Goal: Task Accomplishment & Management: Complete application form

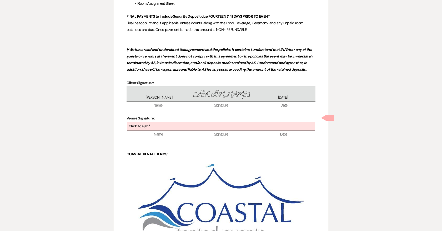
scroll to position [1671, 0]
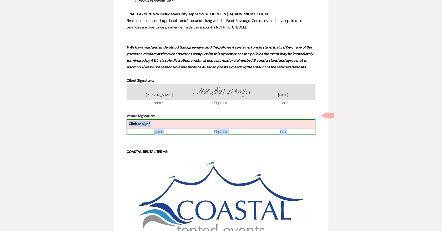
click at [233, 119] on div "Click to sign*" at bounding box center [221, 123] width 188 height 9
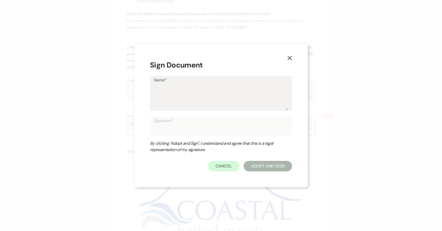
type textarea "K"
type input "K"
type textarea "Ka"
type input "Ka"
type textarea "Kat"
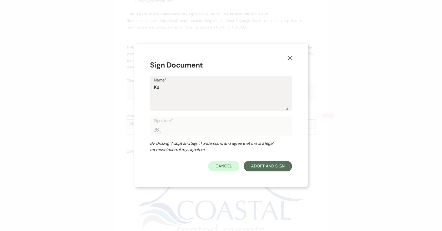
type input "Kat"
type textarea "Kati"
type input "Kati"
type textarea "[PERSON_NAME]"
type input "[PERSON_NAME]"
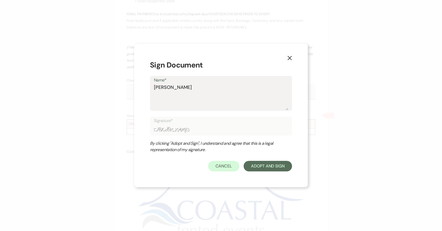
type textarea "[PERSON_NAME]"
type input "[PERSON_NAME]"
type textarea "Katie D"
type input "Katie D"
type textarea "Katie Du"
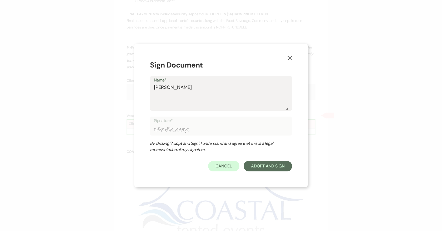
type input "Katie Du"
type textarea "Katie Duk"
type input "Katie Duk"
type textarea "[PERSON_NAME]"
type input "[PERSON_NAME]"
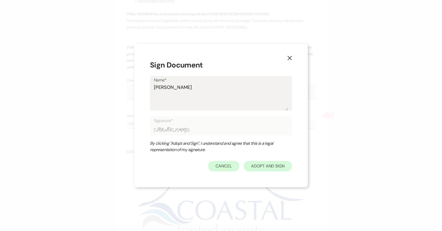
type textarea "[PERSON_NAME]"
click at [276, 166] on button "Adopt And Sign" at bounding box center [268, 166] width 48 height 11
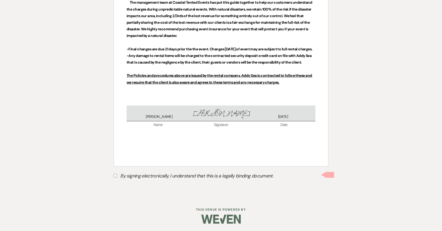
scroll to position [2256, 0]
click at [117, 174] on input "By signing electronically, I understand that this is a legally binding document." at bounding box center [115, 174] width 3 height 3
checkbox input "true"
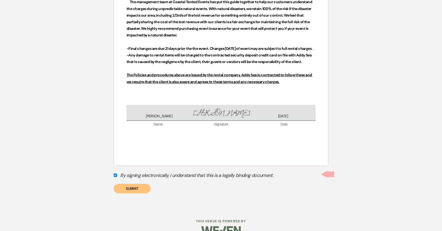
click at [141, 186] on button "Submit" at bounding box center [132, 187] width 37 height 9
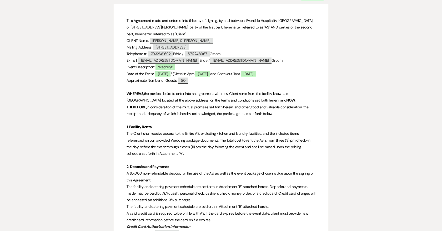
scroll to position [0, 0]
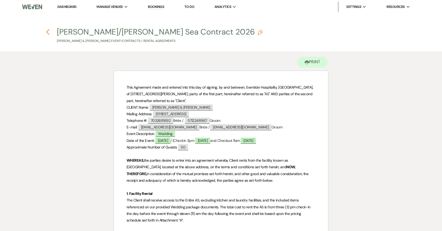
click at [48, 31] on use "button" at bounding box center [47, 32] width 3 height 6
click at [47, 32] on icon "Previous" at bounding box center [48, 32] width 4 height 6
click at [50, 31] on h4 "Previous Goodiel/Coppola Addy Sea Contract 2026 Pencil Sarah Goodiel & Tony Cop…" at bounding box center [221, 34] width 379 height 17
click at [46, 31] on icon "Previous" at bounding box center [48, 32] width 4 height 6
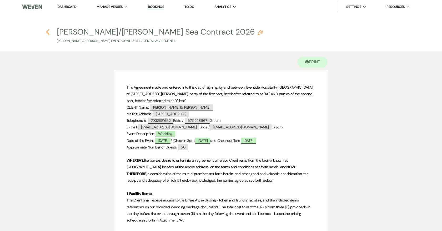
click at [46, 30] on icon "Previous" at bounding box center [48, 32] width 4 height 6
click at [47, 29] on icon "Previous" at bounding box center [48, 32] width 4 height 6
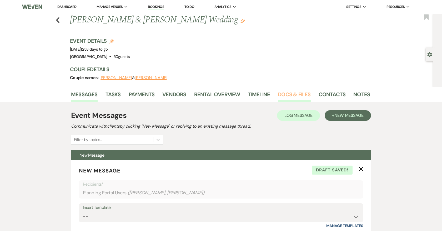
click at [298, 93] on link "Docs & Files" at bounding box center [294, 96] width 33 height 12
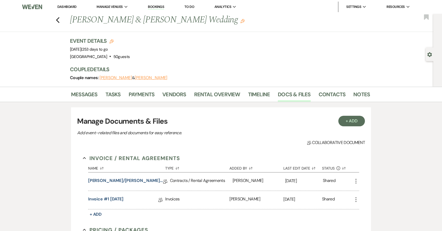
click at [61, 22] on div "Previous Sarah Goodiel & Tony Coppola's Wedding Edit Bookmark" at bounding box center [215, 23] width 436 height 18
click at [57, 19] on use "button" at bounding box center [57, 20] width 3 height 6
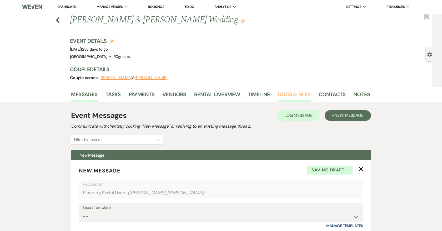
click at [289, 94] on link "Docs & Files" at bounding box center [294, 96] width 33 height 12
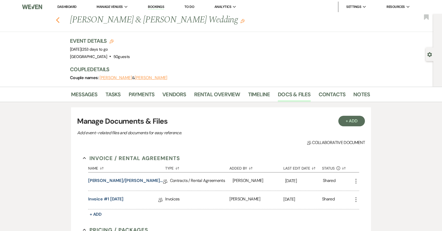
click at [58, 19] on icon "Previous" at bounding box center [58, 20] width 4 height 6
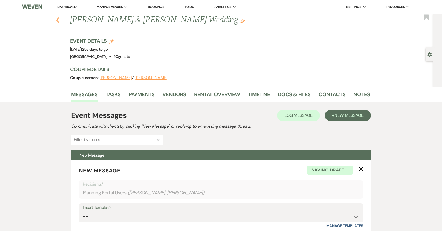
click at [59, 17] on button "Previous" at bounding box center [58, 19] width 4 height 7
click at [57, 17] on button "Previous" at bounding box center [58, 19] width 4 height 7
click at [74, 7] on link "Dashboard" at bounding box center [66, 6] width 19 height 4
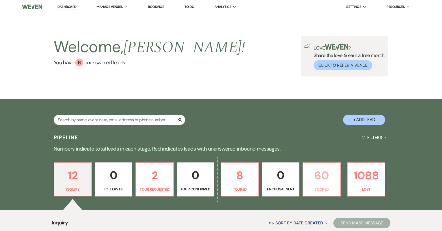
click at [326, 181] on p "60" at bounding box center [321, 175] width 31 height 18
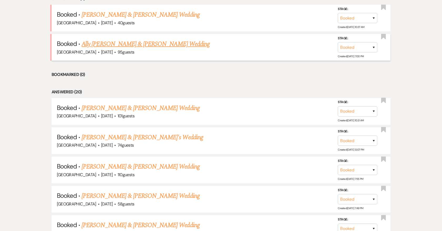
scroll to position [239, 0]
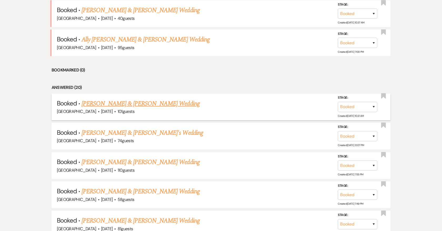
click at [162, 103] on link "[PERSON_NAME] & [PERSON_NAME] Wedding" at bounding box center [141, 103] width 118 height 9
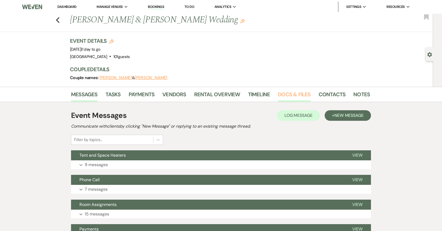
click at [283, 94] on link "Docs & Files" at bounding box center [294, 96] width 33 height 12
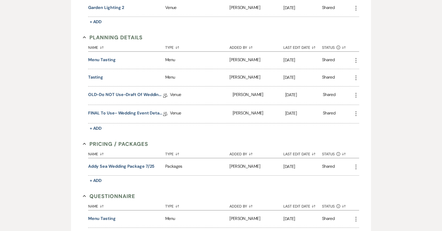
scroll to position [513, 0]
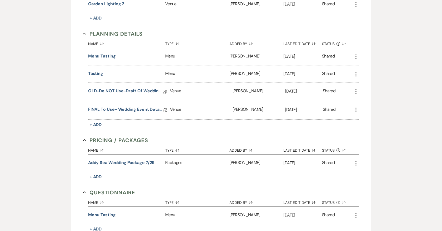
click at [153, 106] on link "FINAL to use- Wedding Event Details" at bounding box center [125, 110] width 75 height 8
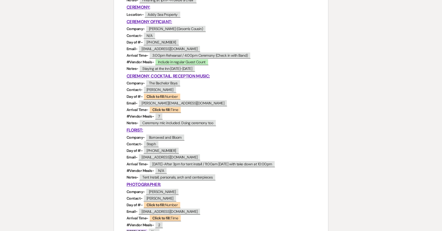
scroll to position [214, 0]
click at [171, 98] on span "Click to fill: Number" at bounding box center [161, 96] width 37 height 7
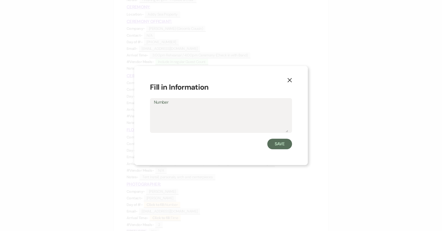
click at [193, 122] on textarea "Number" at bounding box center [221, 119] width 134 height 26
type textarea "[PHONE_NUMBER] ([PERSON_NAME])"
click at [282, 143] on button "Save" at bounding box center [279, 143] width 25 height 11
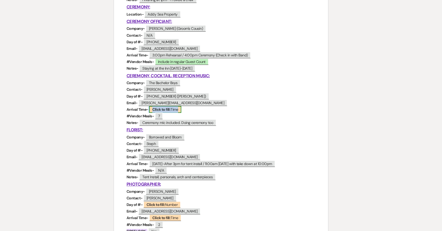
click at [174, 109] on span "Click to fill: Time" at bounding box center [165, 109] width 32 height 7
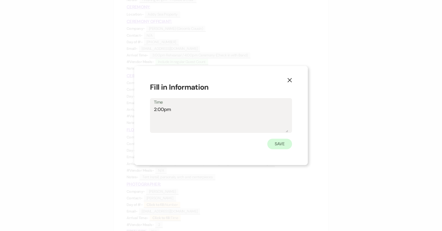
type textarea "2:00pm"
click at [272, 143] on button "Save" at bounding box center [279, 143] width 25 height 11
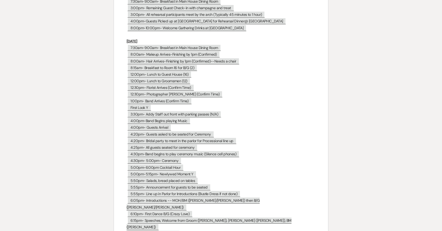
scroll to position [2255, 0]
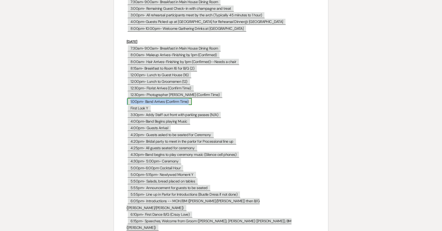
click at [134, 98] on span "1:00pm- Band Arrives (Confirm Time)" at bounding box center [159, 101] width 64 height 7
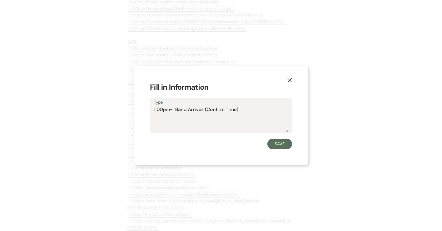
click at [156, 108] on textarea "1:00pm- Band Arrives (Confirm Time)" at bounding box center [221, 119] width 134 height 26
drag, startPoint x: 237, startPoint y: 109, endPoint x: 224, endPoint y: 109, distance: 12.9
click at [225, 109] on textarea "2:00pm- Band Arrives (Confirm Time)" at bounding box center [221, 119] width 134 height 26
type textarea "2:00pm- Band Arrives (Confirmed)"
click at [288, 143] on button "Save" at bounding box center [279, 143] width 25 height 11
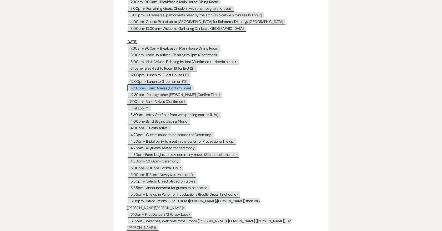
click at [189, 84] on span "12:30pm- Florist Arrives (Confirm Time)" at bounding box center [160, 87] width 67 height 7
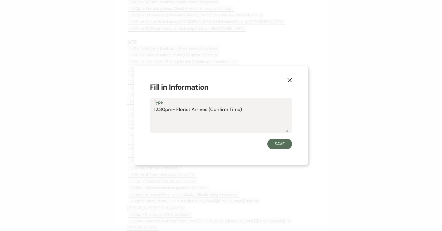
drag, startPoint x: 256, startPoint y: 111, endPoint x: 137, endPoint y: 111, distance: 118.7
click at [137, 111] on div "X Fill in Information Type 12:30pm- Florist Arrives (Confirm Time) Save" at bounding box center [221, 115] width 174 height 99
click at [283, 145] on button "Save" at bounding box center [279, 143] width 25 height 11
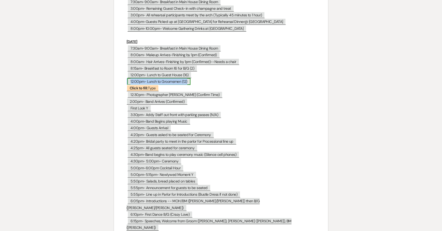
click at [143, 78] on span "12:00pm- Lunch to Groomsmen (12)" at bounding box center [158, 81] width 63 height 7
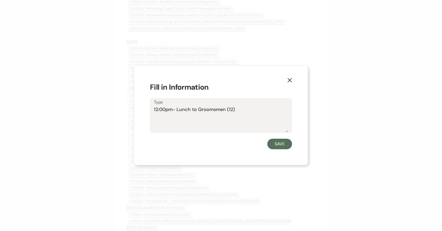
click at [291, 78] on use "button" at bounding box center [290, 80] width 4 height 4
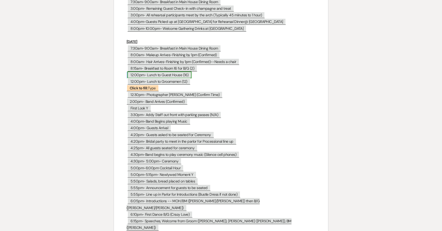
click at [130, 71] on span "12:00pm- Lunch to Guest House (16)" at bounding box center [159, 74] width 64 height 7
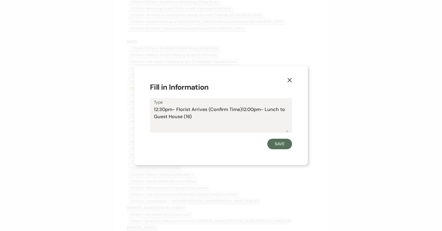
drag, startPoint x: 165, startPoint y: 108, endPoint x: 146, endPoint y: 108, distance: 18.9
click at [146, 108] on div "X Fill in Information Type 12:30pm- Florist Arrives (Confirm Time)12:00pm- Lunc…" at bounding box center [221, 115] width 174 height 99
drag, startPoint x: 238, startPoint y: 110, endPoint x: 226, endPoint y: 110, distance: 12.1
click at [226, 110] on textarea "11:00am- Florist Arrives (Confirm Time)12:00pm- Lunch to Guest House (16)" at bounding box center [221, 119] width 134 height 26
drag, startPoint x: 234, startPoint y: 109, endPoint x: 254, endPoint y: 121, distance: 23.0
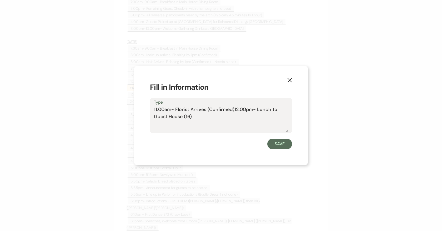
click at [254, 121] on textarea "11:00am- Florist Arrives (Confirmed)12:00pm- Lunch to Guest House (16)" at bounding box center [221, 119] width 134 height 26
type textarea "11:00am- Florist Arrives (Confirmed)"
click at [279, 140] on button "Save" at bounding box center [279, 143] width 25 height 11
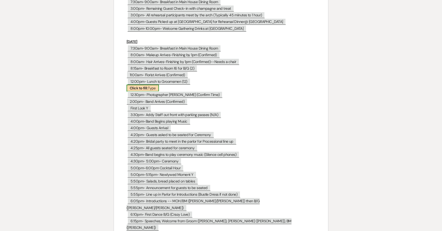
click at [142, 86] on b "Click to fill:" at bounding box center [139, 88] width 18 height 5
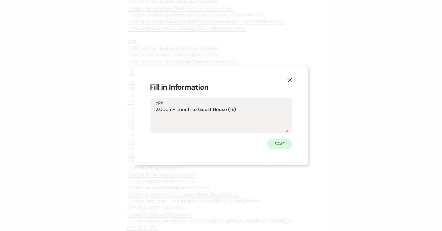
type textarea "12:00pm- Lunch to Guest House (16)"
click at [278, 146] on button "Save" at bounding box center [279, 143] width 25 height 11
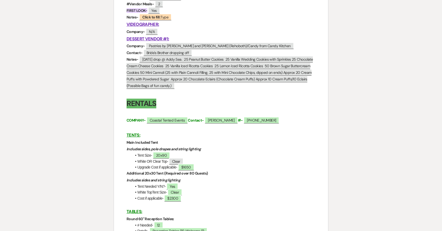
scroll to position [448, 0]
